Goal: Use online tool/utility: Use online tool/utility

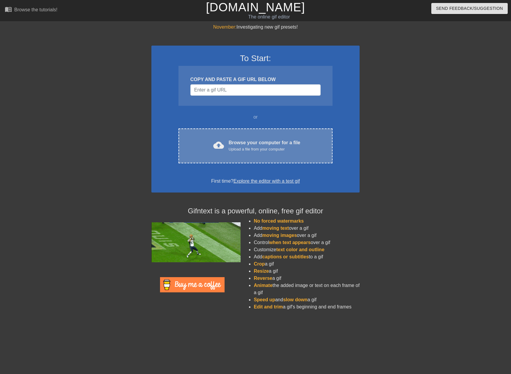
click at [238, 133] on div "cloud_upload Browse your computer for a file Upload a file from your computer C…" at bounding box center [256, 145] width 154 height 35
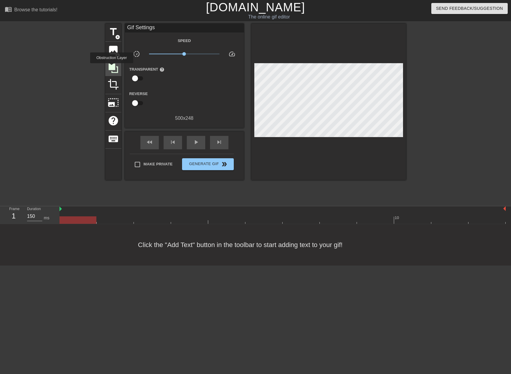
click at [112, 67] on icon at bounding box center [114, 68] width 10 height 10
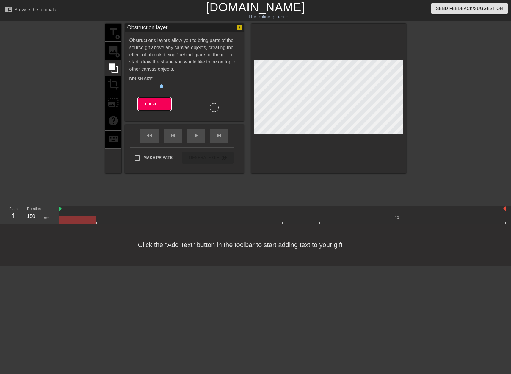
click at [145, 100] on span "Cancel" at bounding box center [154, 104] width 19 height 8
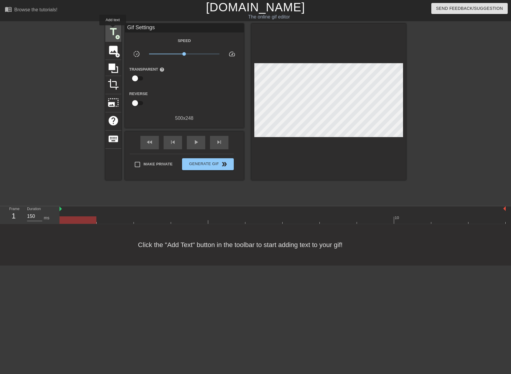
click at [113, 29] on span "title" at bounding box center [113, 31] width 11 height 11
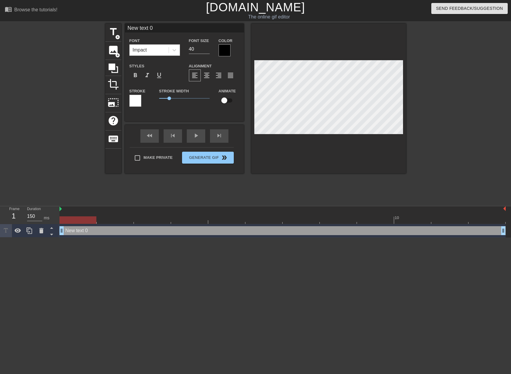
scroll to position [1, 2]
type input "i"
type textarea "i"
type input "ie"
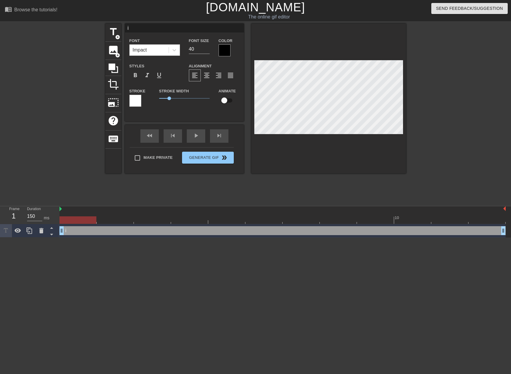
type textarea "ie"
type input "i"
type textarea "i"
type input "u"
type textarea "u"
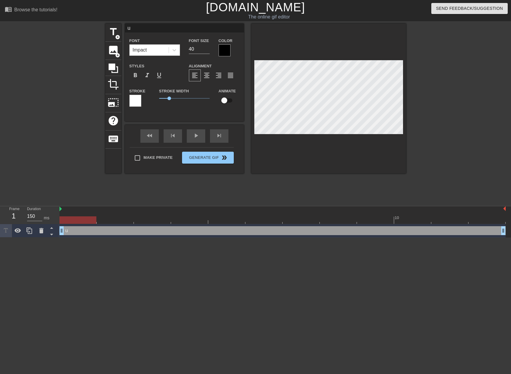
type input "ue"
type textarea "ue"
type input "uel"
type textarea "uel"
type input "uel"
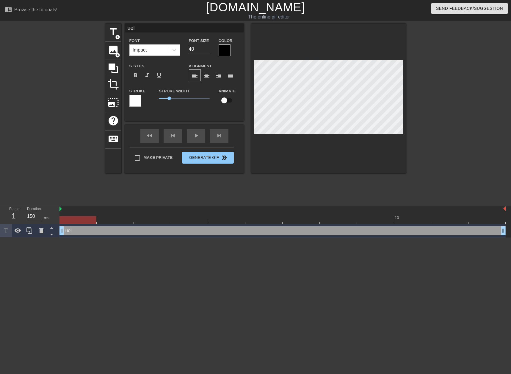
type textarea "uel"
type input "uel c"
type textarea "uel c"
type input "uel ca"
type textarea "uel ca"
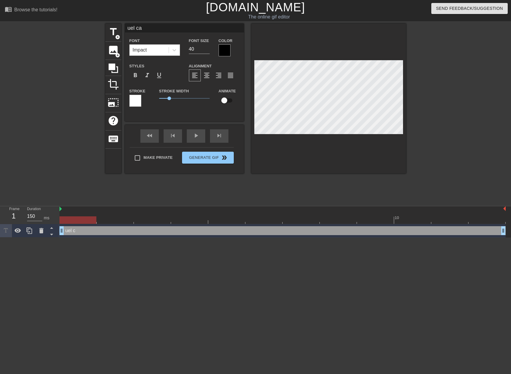
type input "uel can"
type textarea "uel can"
type input "uel cant"
type textarea "uel cant"
type input "uel canti"
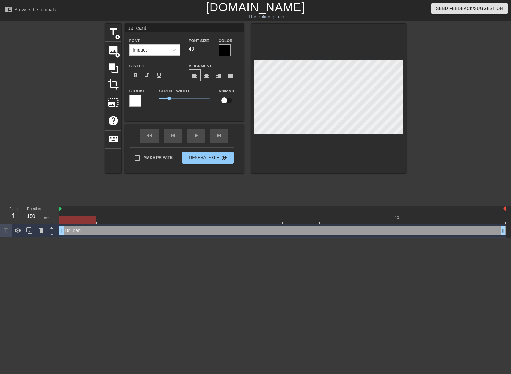
type textarea "uel canti"
type input "uel cantin"
type textarea "uel cantin"
click at [226, 47] on div at bounding box center [225, 50] width 12 height 12
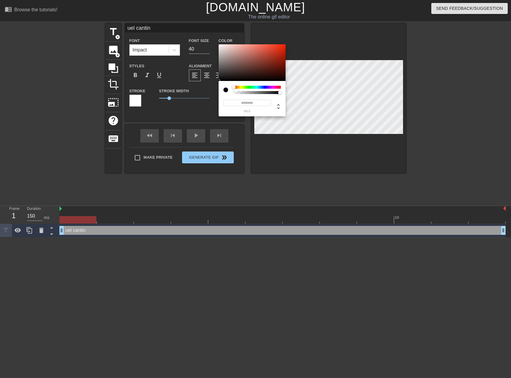
drag, startPoint x: 233, startPoint y: 86, endPoint x: 214, endPoint y: 78, distance: 20.8
click at [216, 88] on div "#000000 hex" at bounding box center [255, 189] width 511 height 378
type input "#FEFEFE"
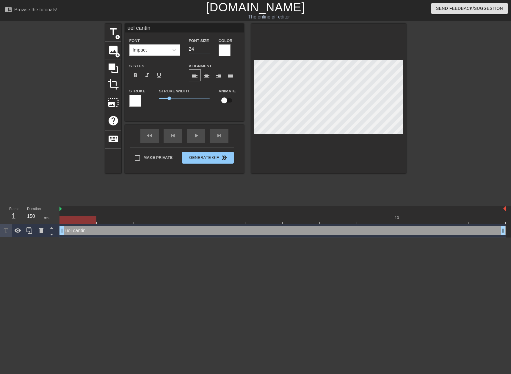
type input "24"
click at [208, 49] on input "24" at bounding box center [199, 49] width 21 height 10
click at [227, 52] on div at bounding box center [225, 50] width 12 height 12
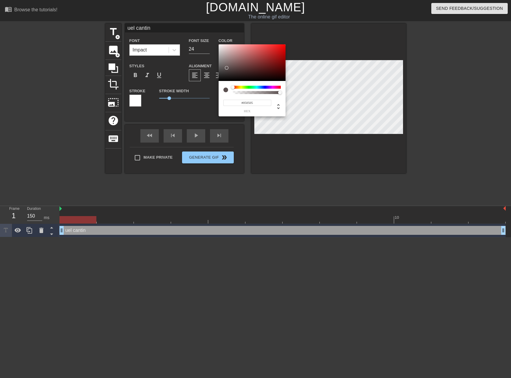
type input "#000000"
drag, startPoint x: 227, startPoint y: 68, endPoint x: 210, endPoint y: 97, distance: 33.5
click at [210, 96] on div "#000000 hex" at bounding box center [255, 189] width 511 height 378
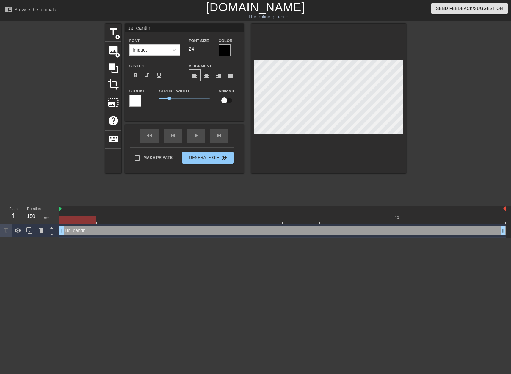
click at [365, 146] on div at bounding box center [329, 99] width 155 height 150
click at [373, 152] on div at bounding box center [329, 99] width 155 height 150
click at [207, 50] on input "23" at bounding box center [199, 49] width 21 height 10
type input "17"
click at [207, 50] on input "17" at bounding box center [199, 49] width 21 height 10
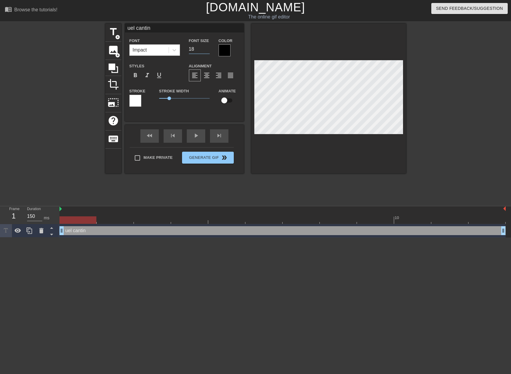
click at [208, 47] on input "18" at bounding box center [199, 49] width 21 height 10
click at [208, 47] on input "19" at bounding box center [199, 49] width 21 height 10
click at [208, 47] on input "20" at bounding box center [199, 49] width 21 height 10
click at [208, 47] on input "21" at bounding box center [199, 49] width 21 height 10
click at [208, 47] on input "22" at bounding box center [199, 49] width 21 height 10
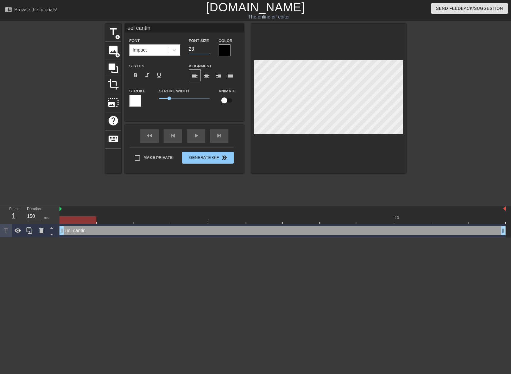
type input "23"
click at [208, 46] on input "23" at bounding box center [199, 49] width 21 height 10
click at [326, 147] on div at bounding box center [329, 99] width 155 height 150
click at [368, 150] on div at bounding box center [329, 99] width 155 height 150
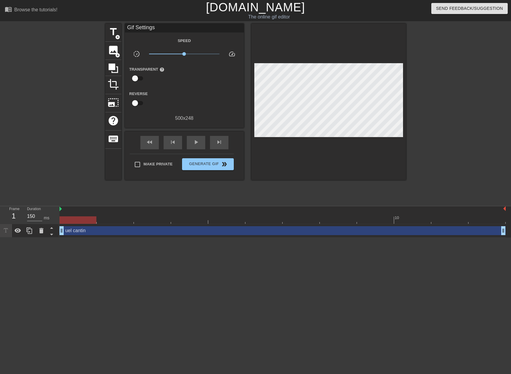
click at [362, 172] on div at bounding box center [329, 102] width 155 height 156
click at [441, 101] on div at bounding box center [458, 113] width 89 height 179
click at [459, 161] on div at bounding box center [458, 113] width 89 height 179
click at [117, 35] on span "add_circle" at bounding box center [117, 37] width 5 height 5
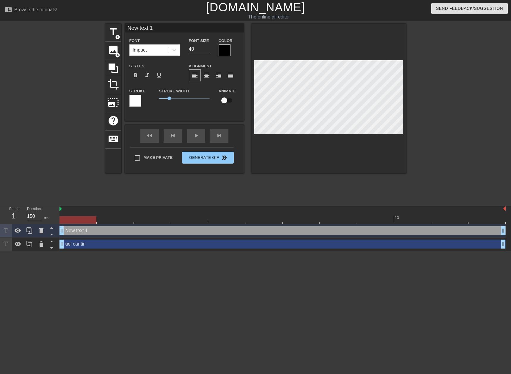
type input "r"
type textarea "r"
type input "ré"
type textarea "ré"
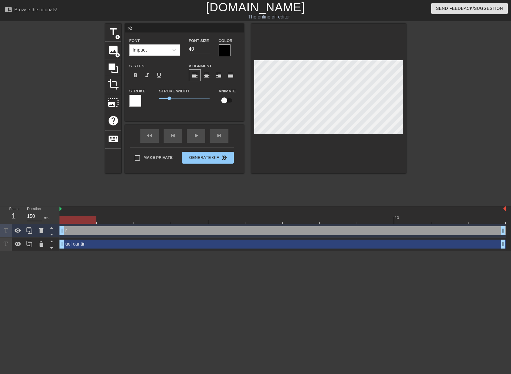
type input "rém"
type textarea "rém"
type input "rému"
type textarea "rému"
type input "rémun"
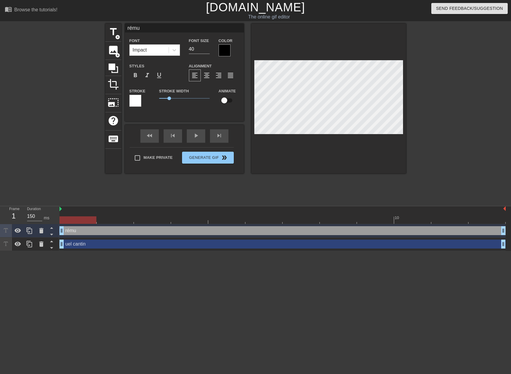
type textarea "rémun"
type input "r"
type textarea "r"
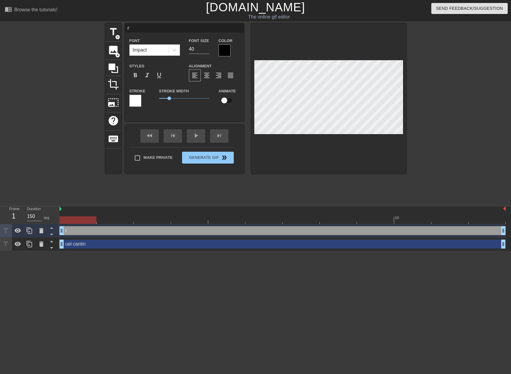
type input "ré"
type textarea "ré"
type input "rém"
type textarea "rém"
type input "rému"
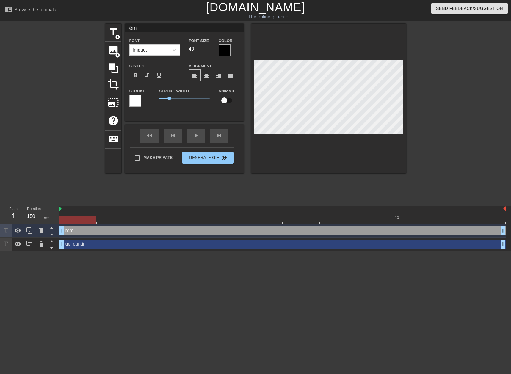
type textarea "rému"
type input "rémun"
type textarea "rémun"
type input "rémuné"
type textarea "rémuné"
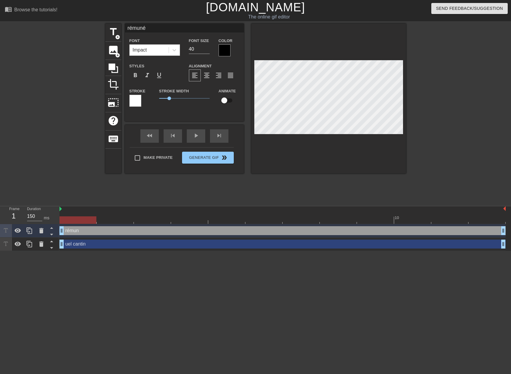
type input "rémunér"
type textarea "rémunér"
type input "rémunéra"
type textarea "rémunéra"
type input "rémunérat"
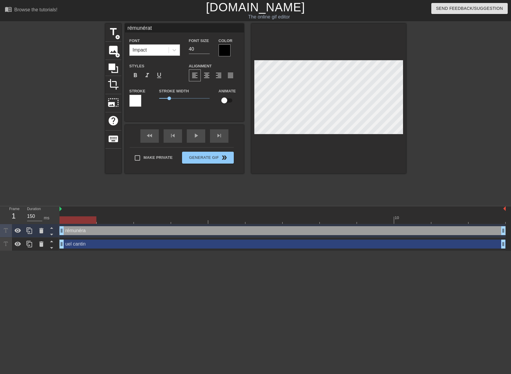
type textarea "rémunérati"
type input "rémunératio"
type textarea "rémunératio"
type input "rémunération"
type textarea "rémunération"
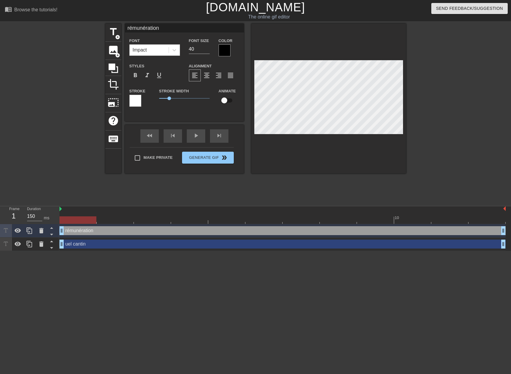
type input "rémunération"
type textarea "rémunération"
type input "rémunération d"
type textarea "rémunération d"
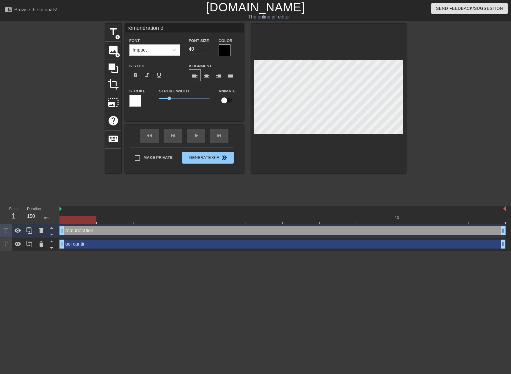
type input "rémunération de"
type textarea "rémunération de"
type input "rémunération de"
type textarea "rémunération de"
type input "rémunération de l"
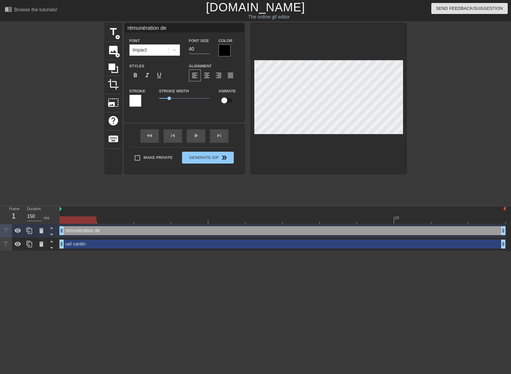
type textarea "rémunération de l"
type input "rémunération de la"
type textarea "rémunération de la"
type input "rémunération de la"
type textarea "rémunération de la"
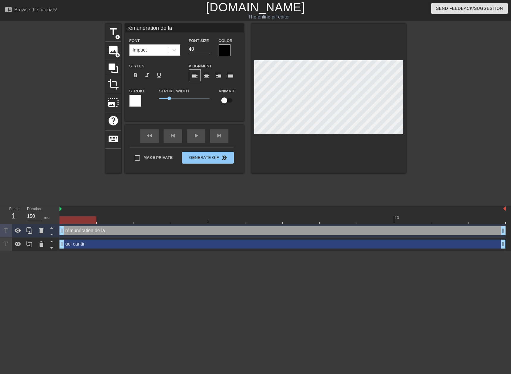
type input "rémunération de la f"
type textarea "rémunération de la f"
type input "rémunération de la fo"
type textarea "rémunération de la fo"
type input "rémunération de la for"
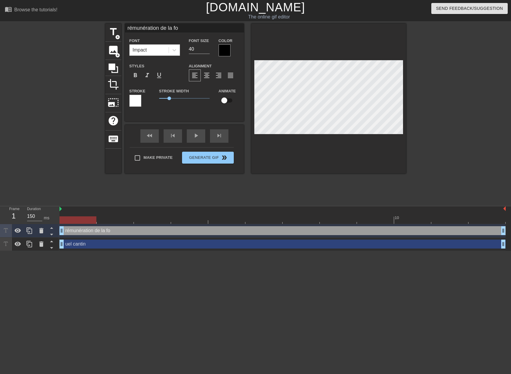
type textarea "rémunération de la for"
type input "rémunération de la forc"
type textarea "rémunération de la forc"
type input "rémunération de la force"
type textarea "rémunération de la force"
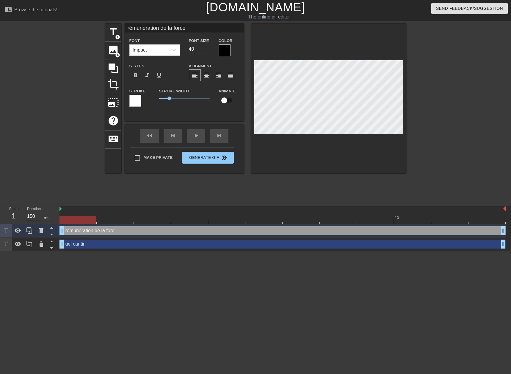
type input "rémunération de la force"
type textarea "rémunération de la force"
type input "rémunération de la force d"
type textarea "rémunération de la force d"
type input "rémunération de la force de"
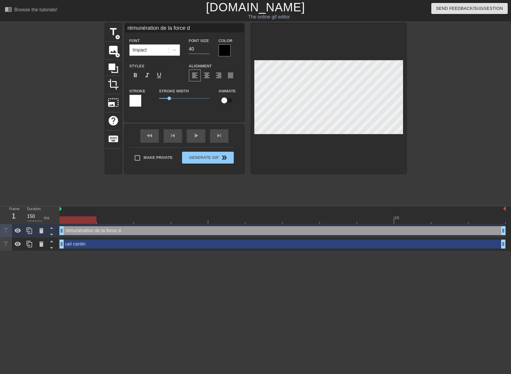
type textarea "rémunération de la force de"
type input "rémunération de la force de"
type textarea "rémunération de la force de"
type input "rémunération de la force de v"
type textarea "rémunération de la force de v"
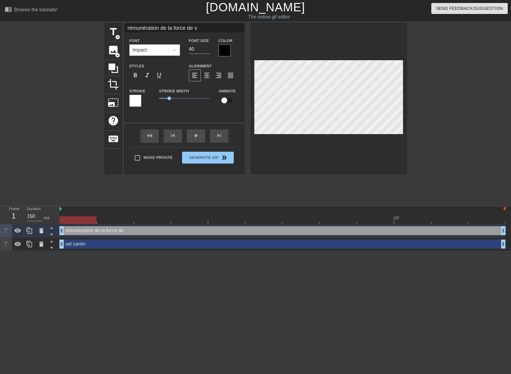
type input "rémunération de la force de ve"
type textarea "rémunération de la force de ve"
type input "rémunération de la force de ven"
type textarea "rémunération de la force de ven"
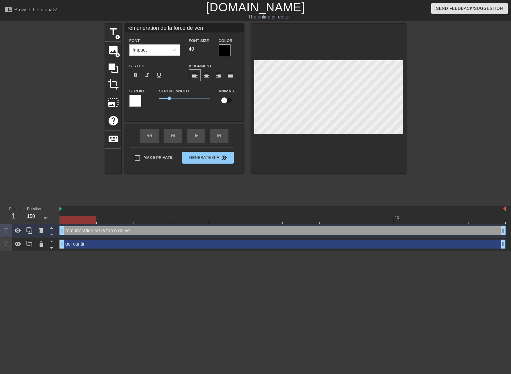
type input "rémunération de la force de vent"
type textarea "rémunération de la force de vent"
type input "rémunération de la force de vente"
type textarea "rémunération de la force de vente"
type input "21"
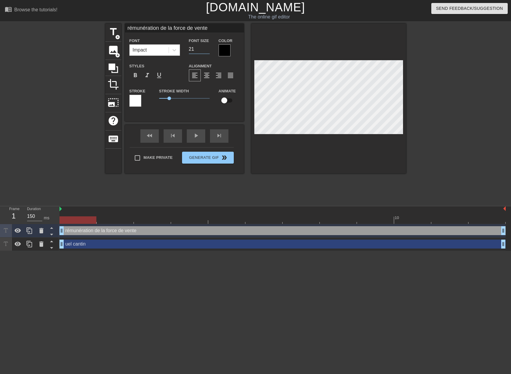
click at [208, 51] on input "21" at bounding box center [199, 49] width 21 height 10
type input "15"
click at [207, 51] on input "15" at bounding box center [199, 49] width 21 height 10
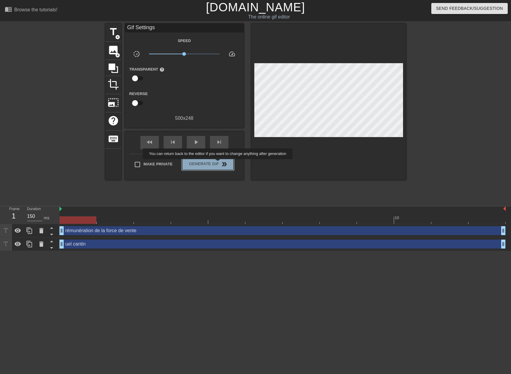
click at [219, 163] on span "Generate Gif double_arrow" at bounding box center [208, 163] width 47 height 7
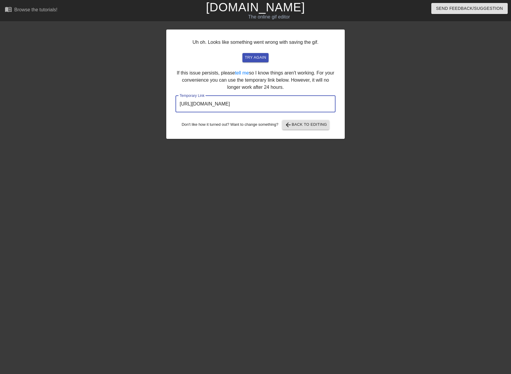
drag, startPoint x: 311, startPoint y: 104, endPoint x: 147, endPoint y: 107, distance: 163.8
click at [147, 108] on div "Uh oh. Looks like something went wrong with saving the gif. try again If this i…" at bounding box center [255, 113] width 511 height 179
click at [116, 35] on div at bounding box center [114, 113] width 89 height 179
